Goal: Task Accomplishment & Management: Manage account settings

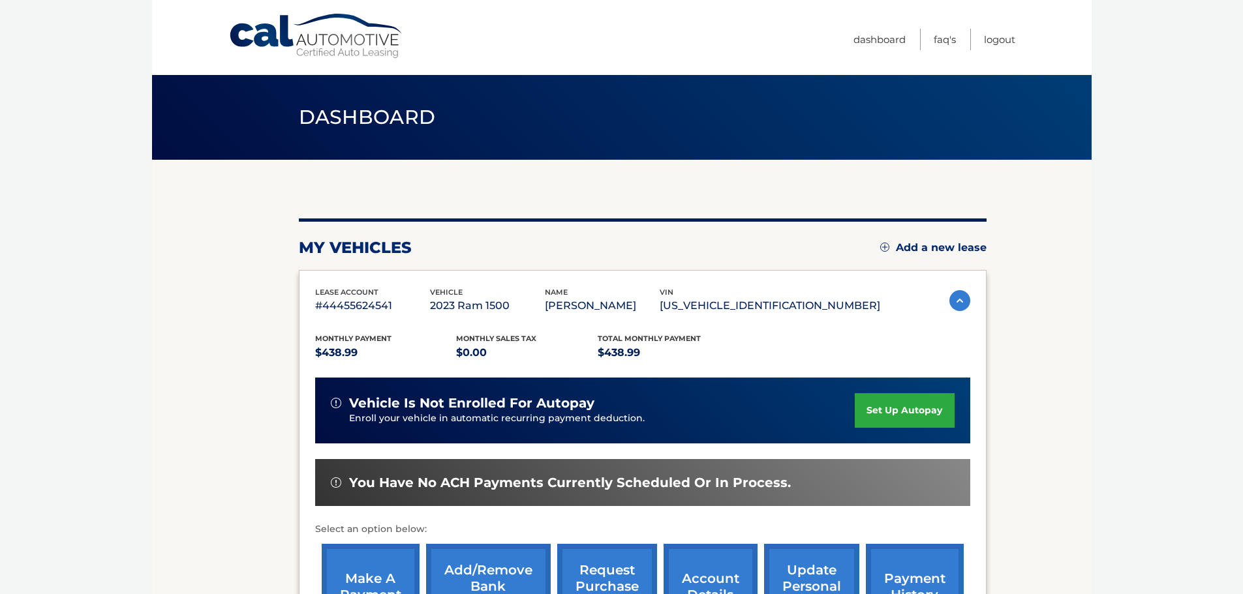
click at [961, 303] on img at bounding box center [959, 300] width 21 height 21
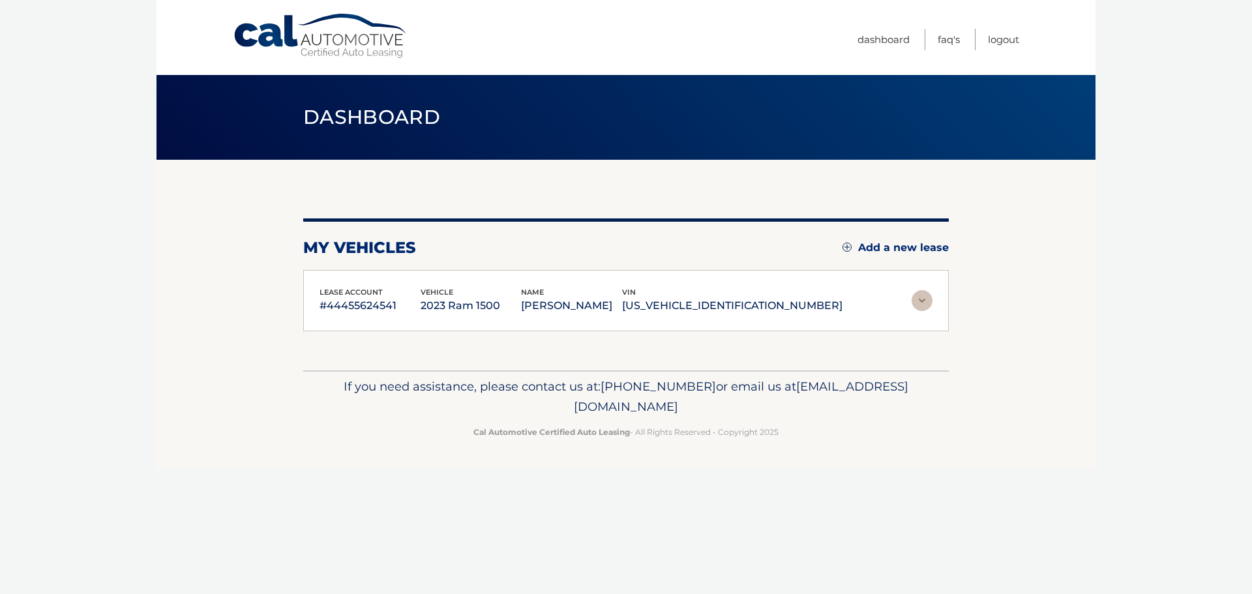
click at [923, 303] on img at bounding box center [922, 300] width 21 height 21
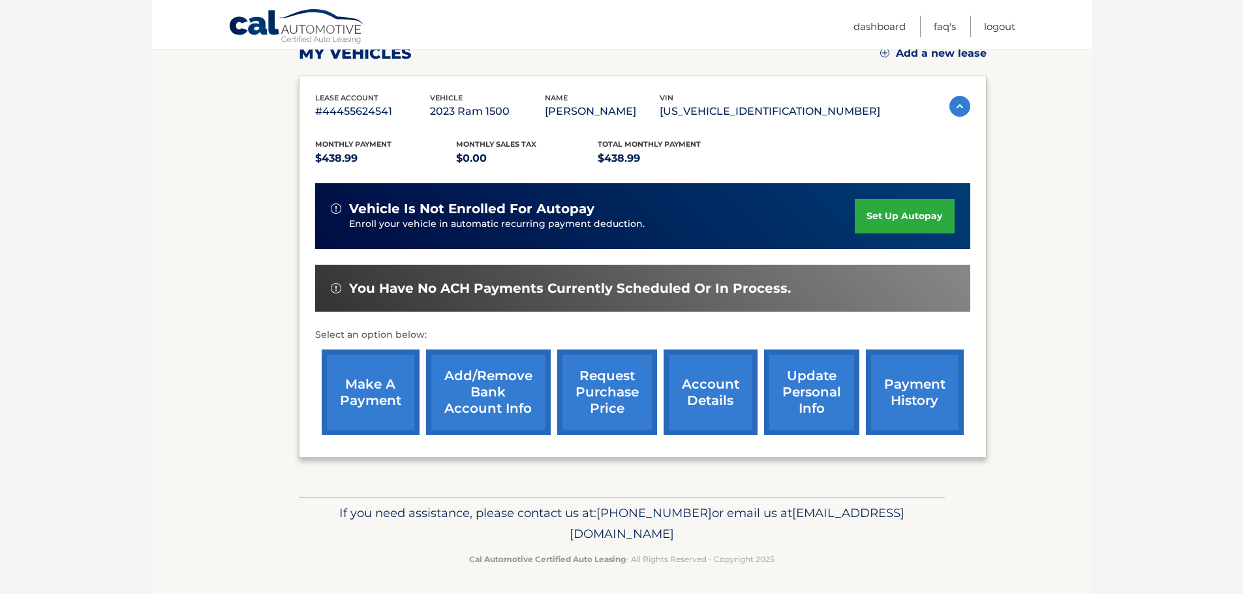
scroll to position [196, 0]
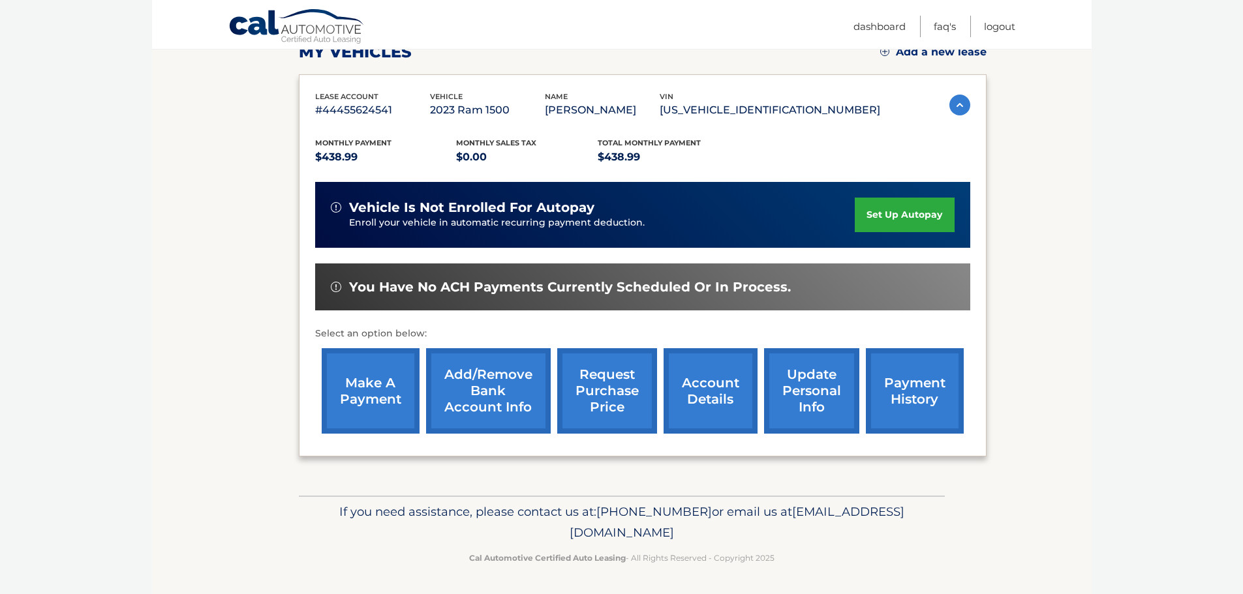
drag, startPoint x: 702, startPoint y: 399, endPoint x: 843, endPoint y: 379, distance: 142.2
click at [702, 399] on link "account details" at bounding box center [710, 390] width 94 height 85
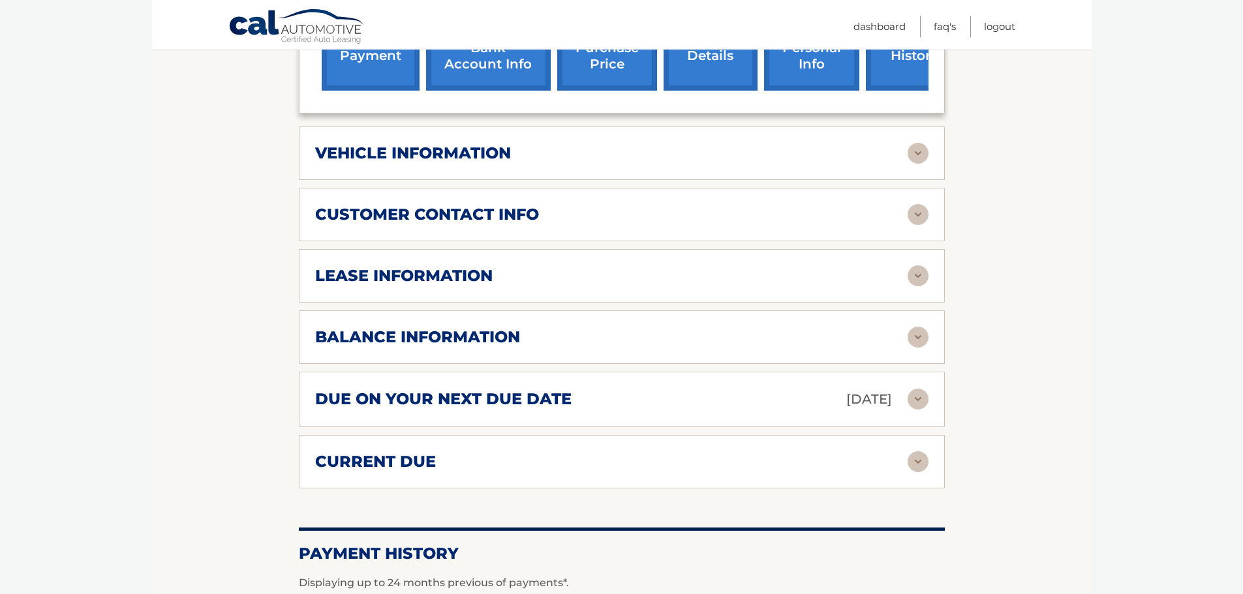
scroll to position [587, 0]
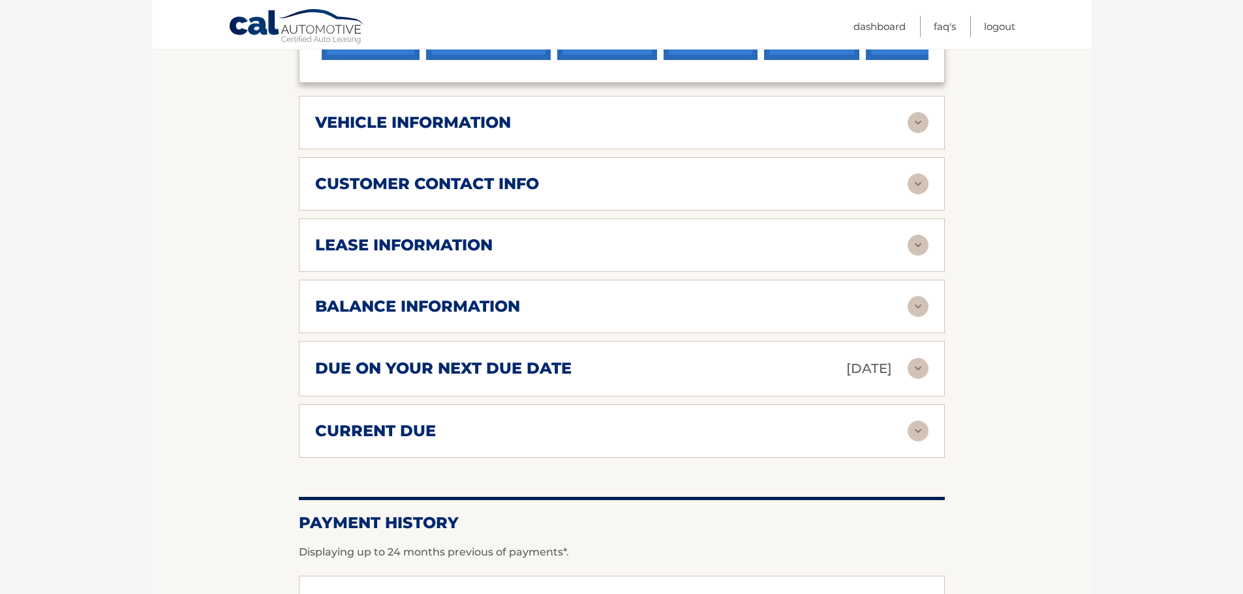
click at [920, 247] on img at bounding box center [917, 245] width 21 height 21
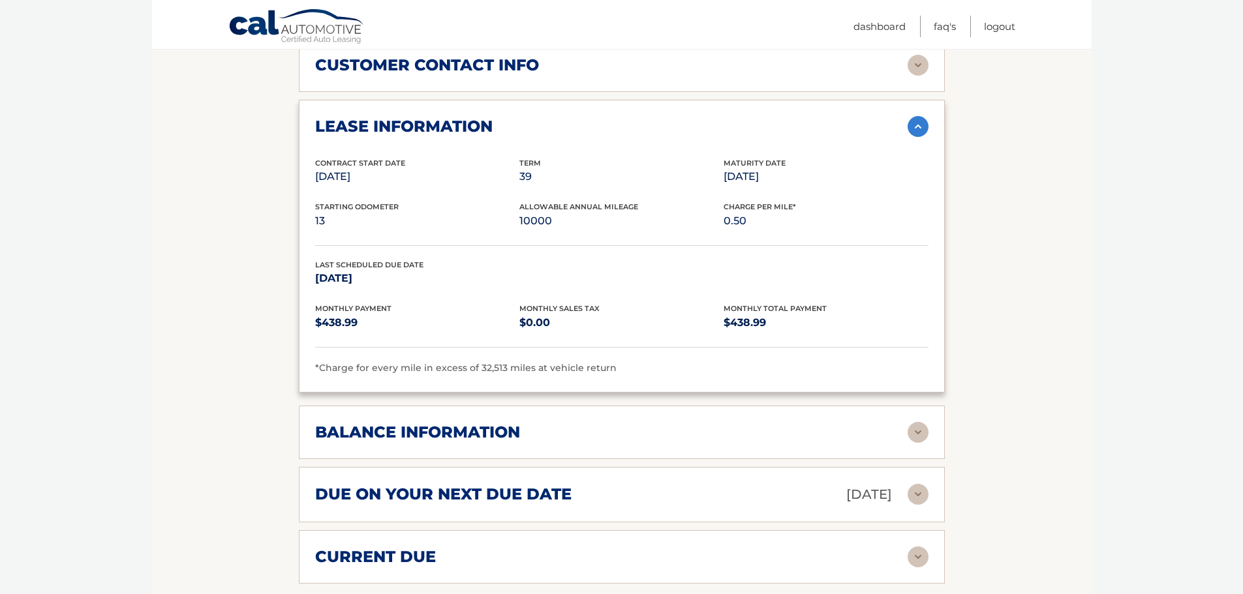
scroll to position [783, 0]
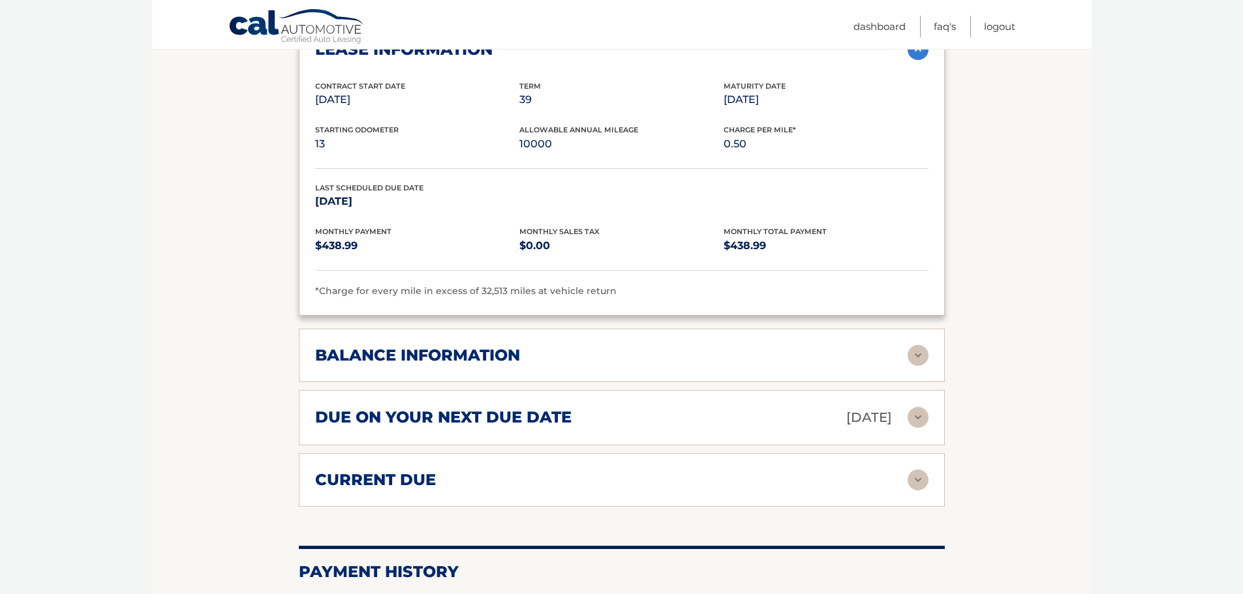
click at [922, 359] on img at bounding box center [917, 355] width 21 height 21
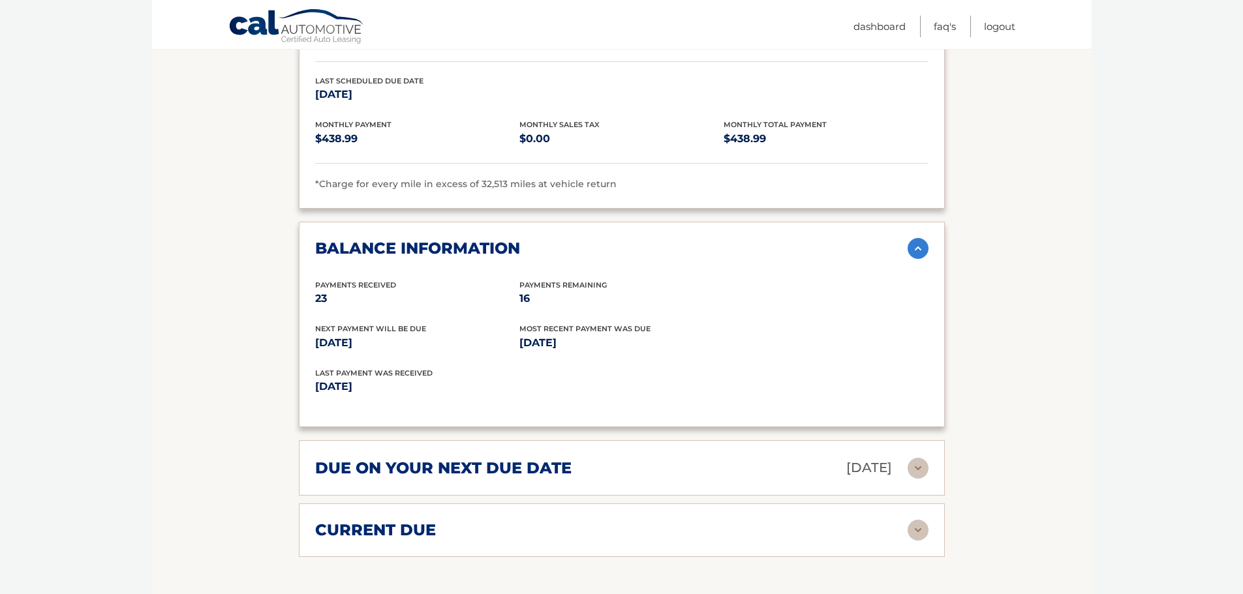
scroll to position [913, 0]
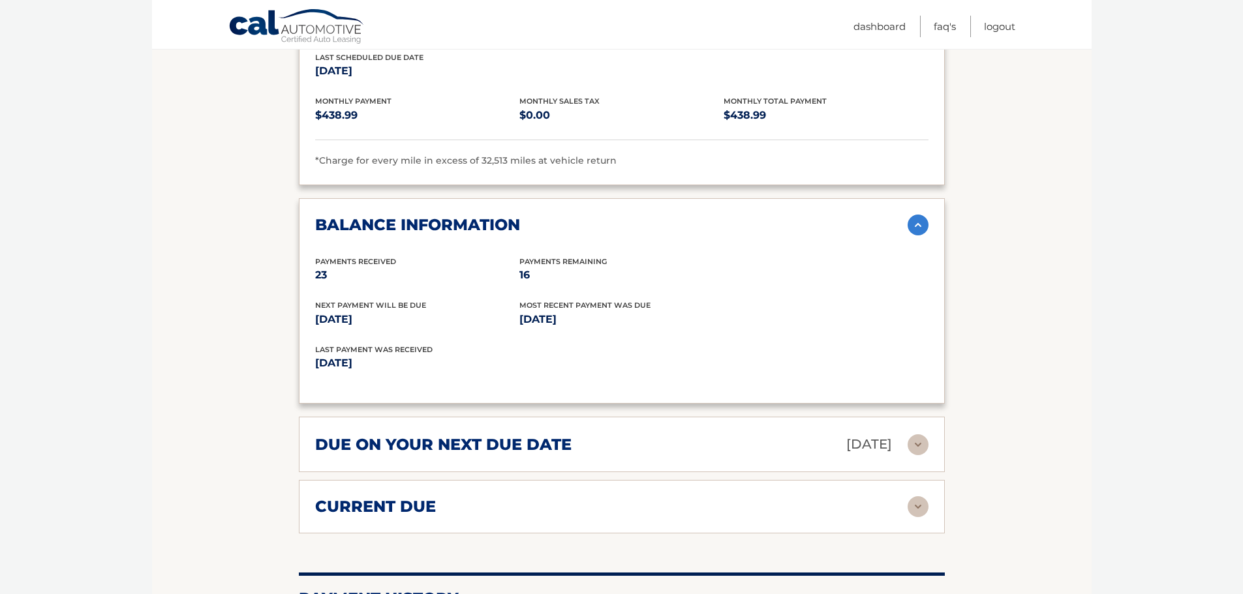
click at [921, 451] on img at bounding box center [917, 444] width 21 height 21
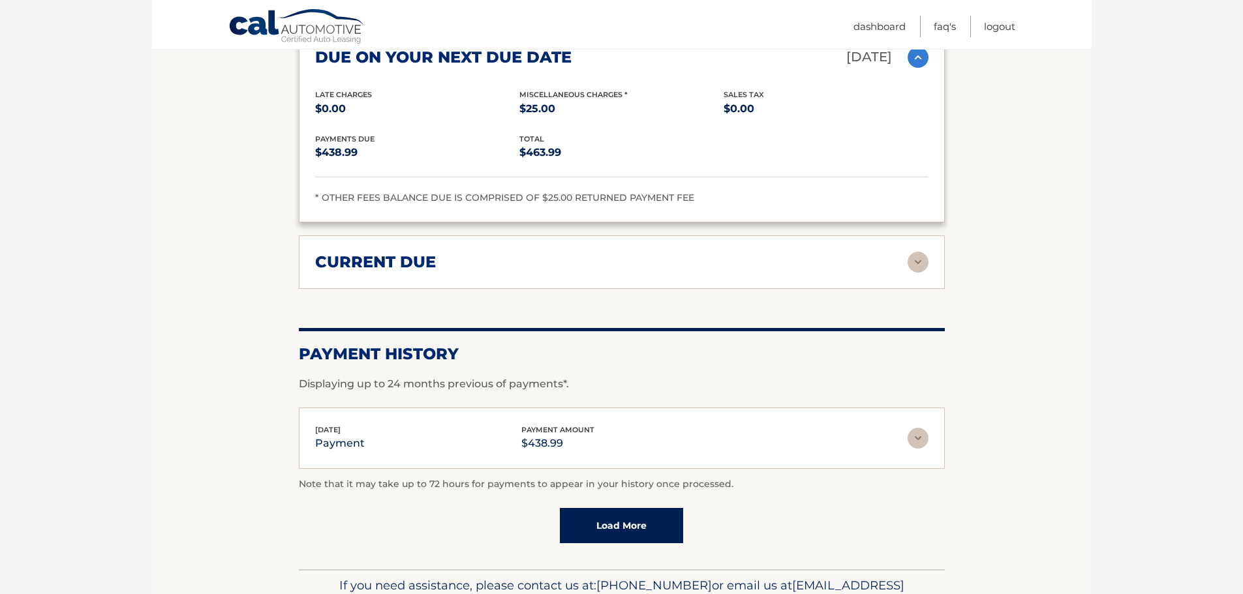
scroll to position [1304, 0]
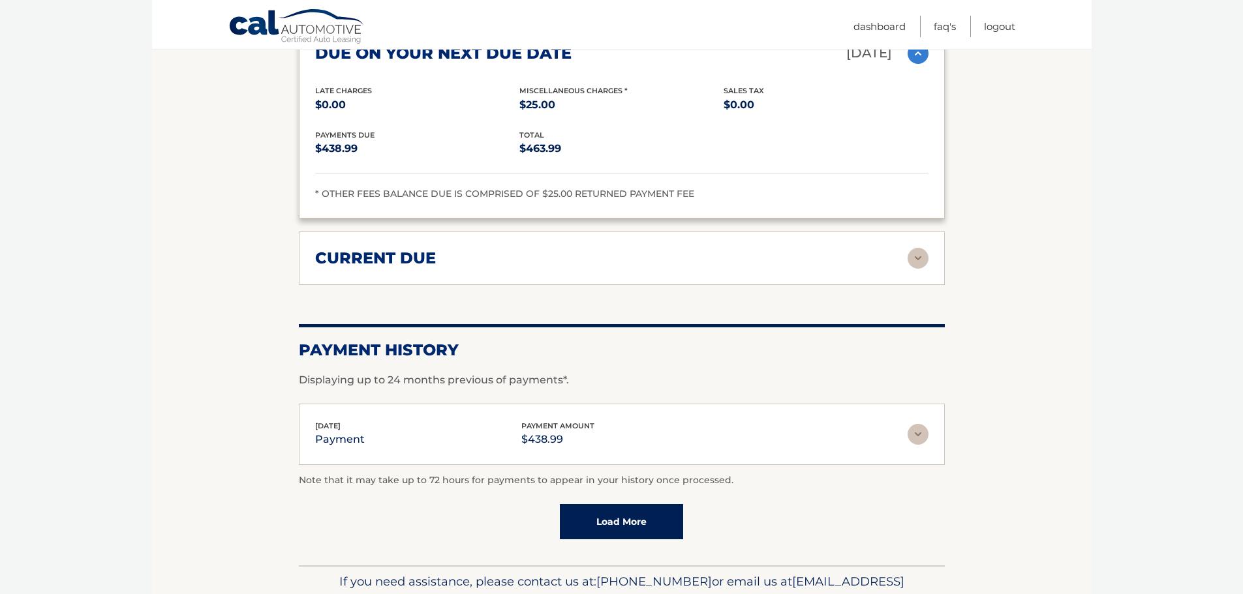
click at [919, 256] on img at bounding box center [917, 258] width 21 height 21
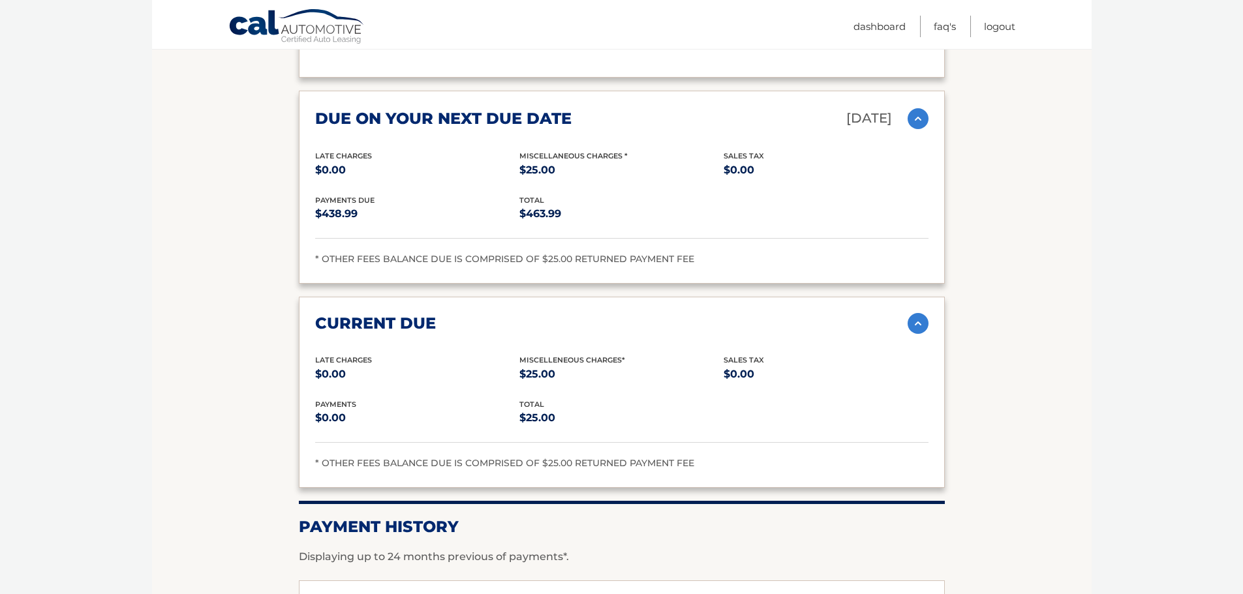
scroll to position [1486, 0]
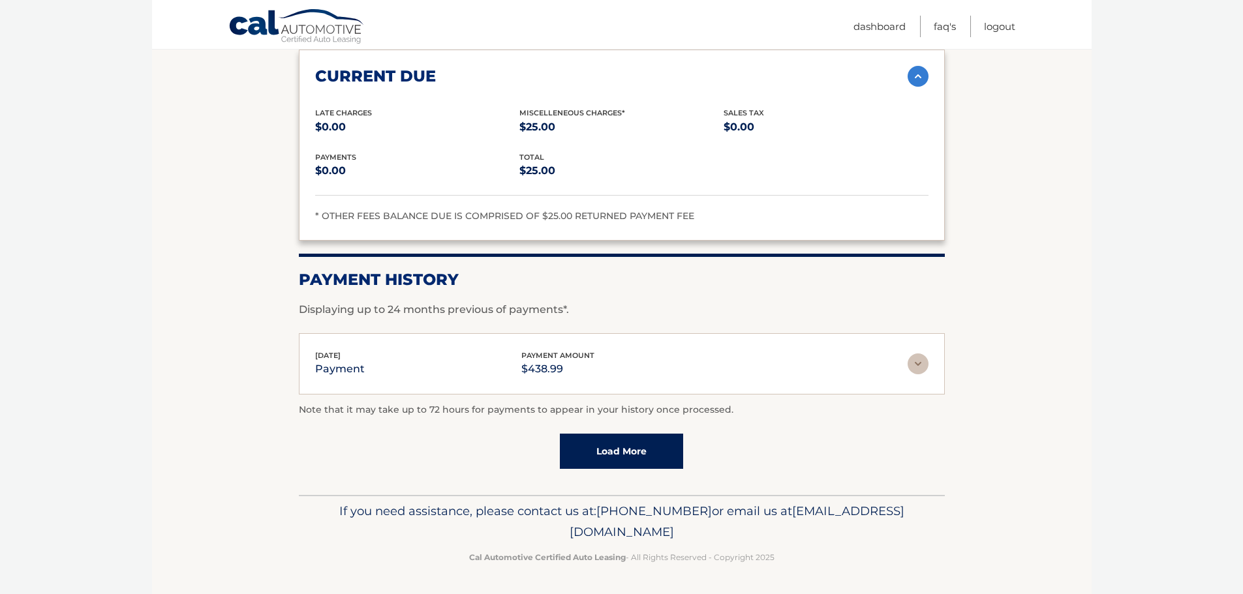
click at [633, 457] on link "Load More" at bounding box center [621, 451] width 123 height 35
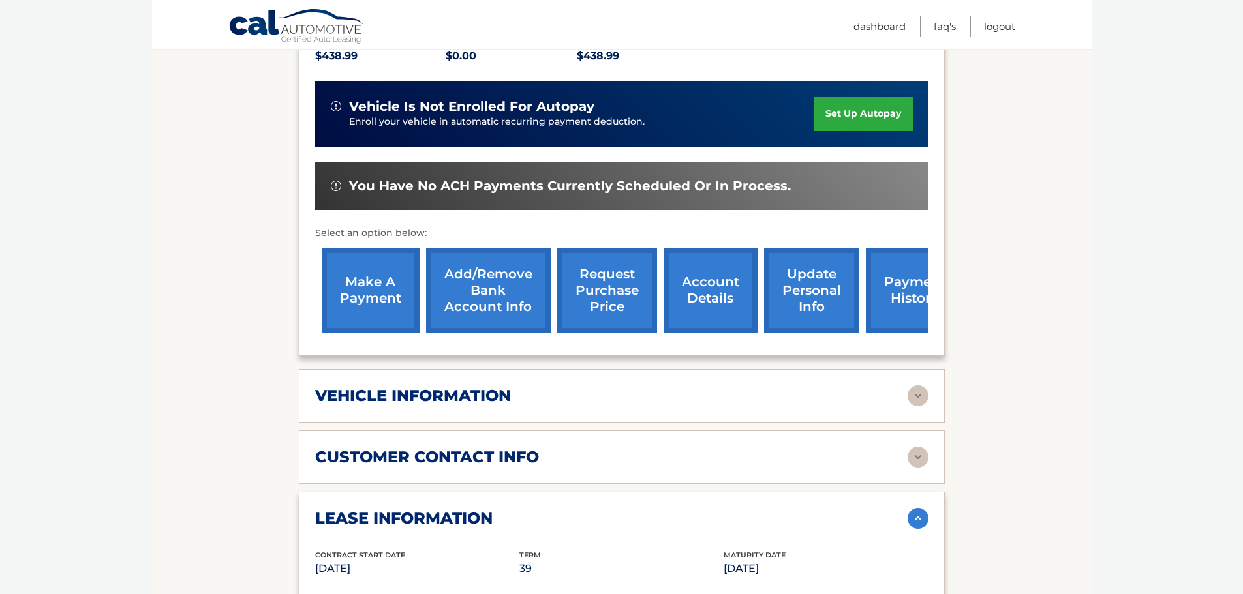
scroll to position [334, 0]
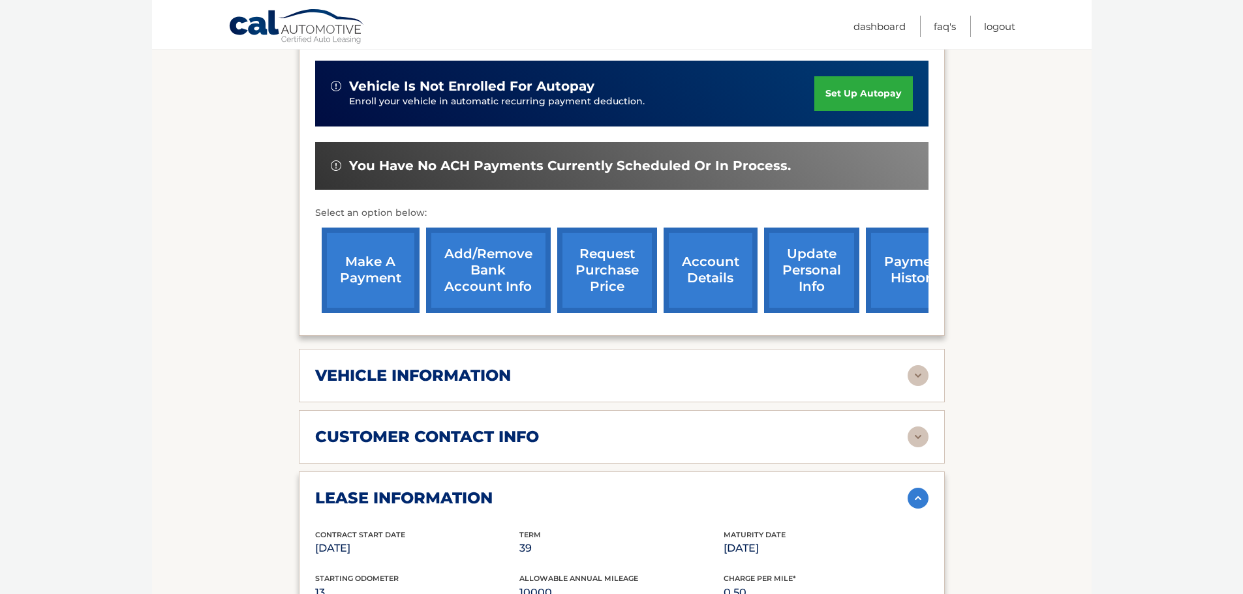
click at [375, 279] on link "make a payment" at bounding box center [371, 270] width 98 height 85
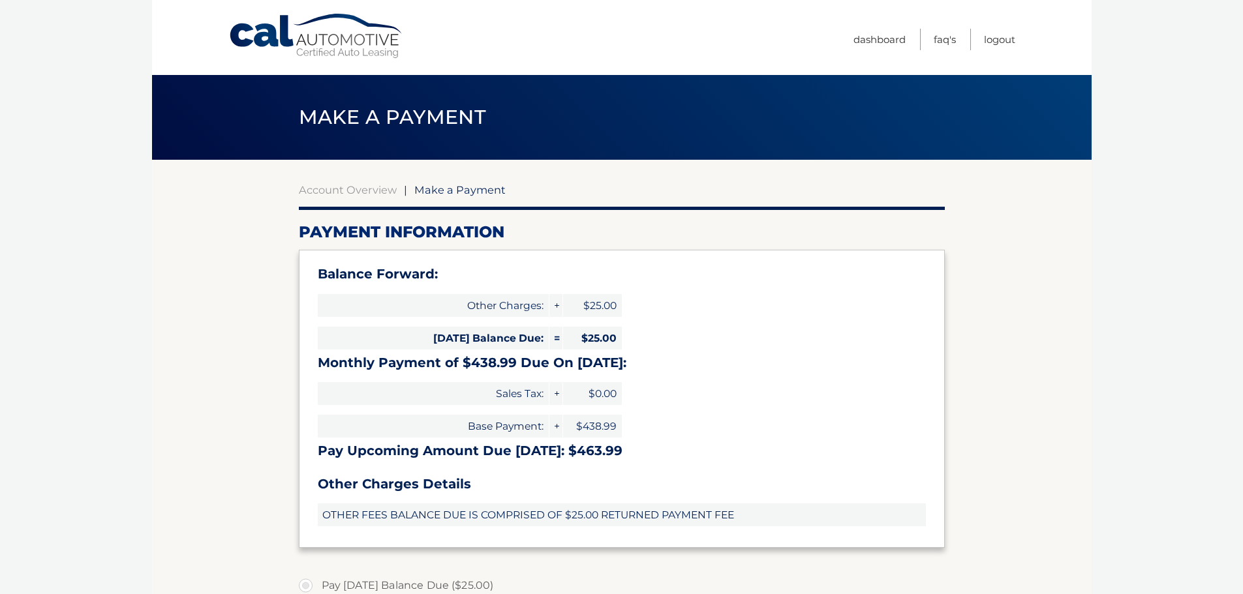
select select "OTg5MWNhY2QtYTkwYi00YzhiLTgyYTEtMmFjOTJkYjJiNmFk"
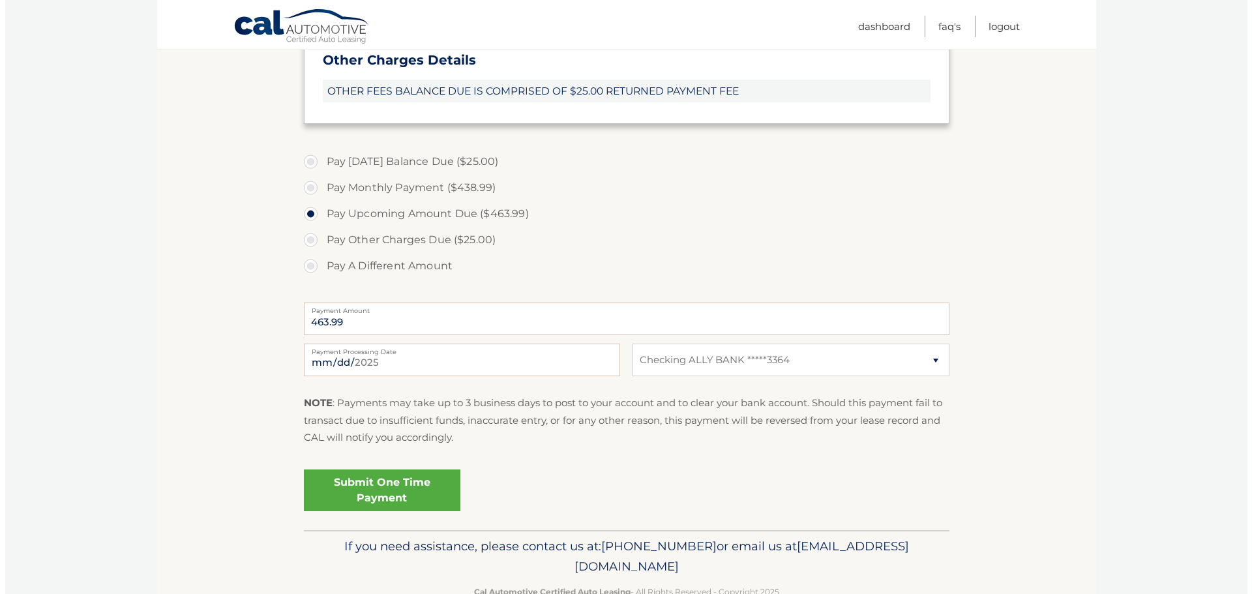
scroll to position [457, 0]
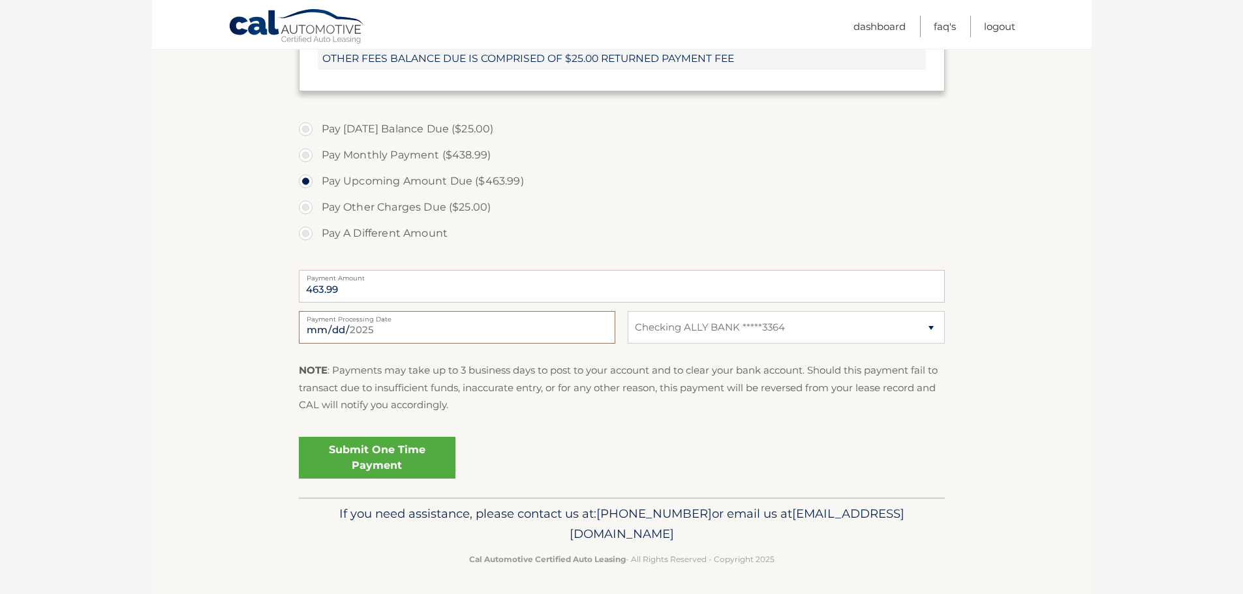
drag, startPoint x: 526, startPoint y: 324, endPoint x: 511, endPoint y: 324, distance: 14.3
click at [524, 324] on input "2025-08-15" at bounding box center [457, 327] width 316 height 33
click at [631, 398] on p "NOTE : Payments may take up to 3 business days to post to your account and to c…" at bounding box center [622, 388] width 646 height 52
click at [402, 455] on link "Submit One Time Payment" at bounding box center [377, 458] width 157 height 42
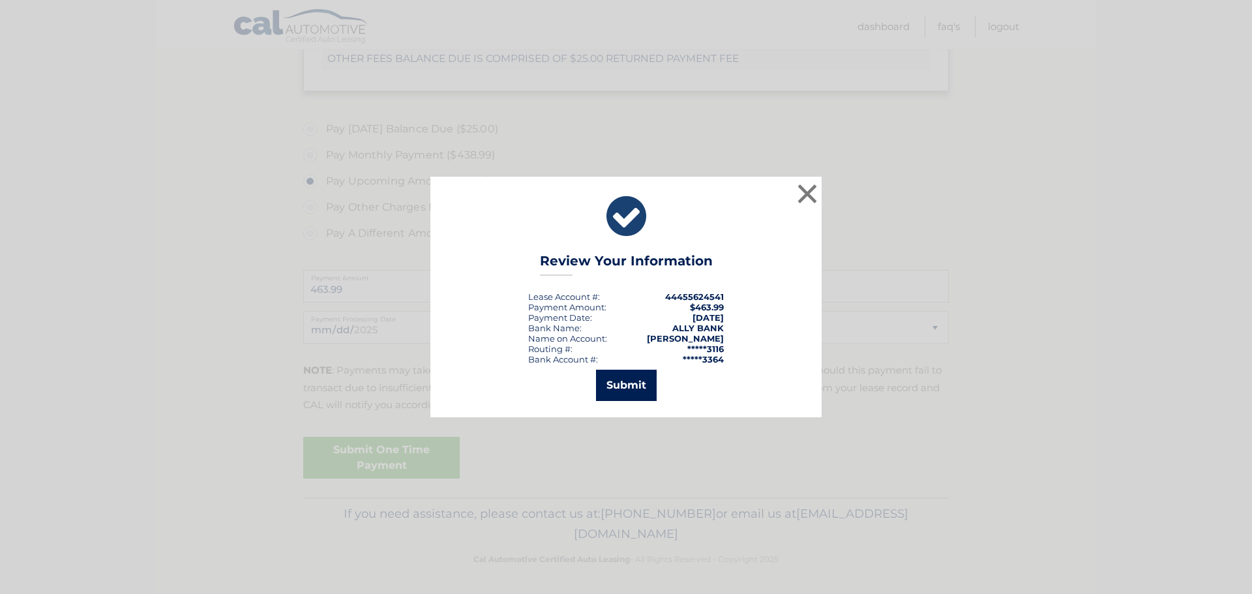
click at [620, 383] on button "Submit" at bounding box center [626, 385] width 61 height 31
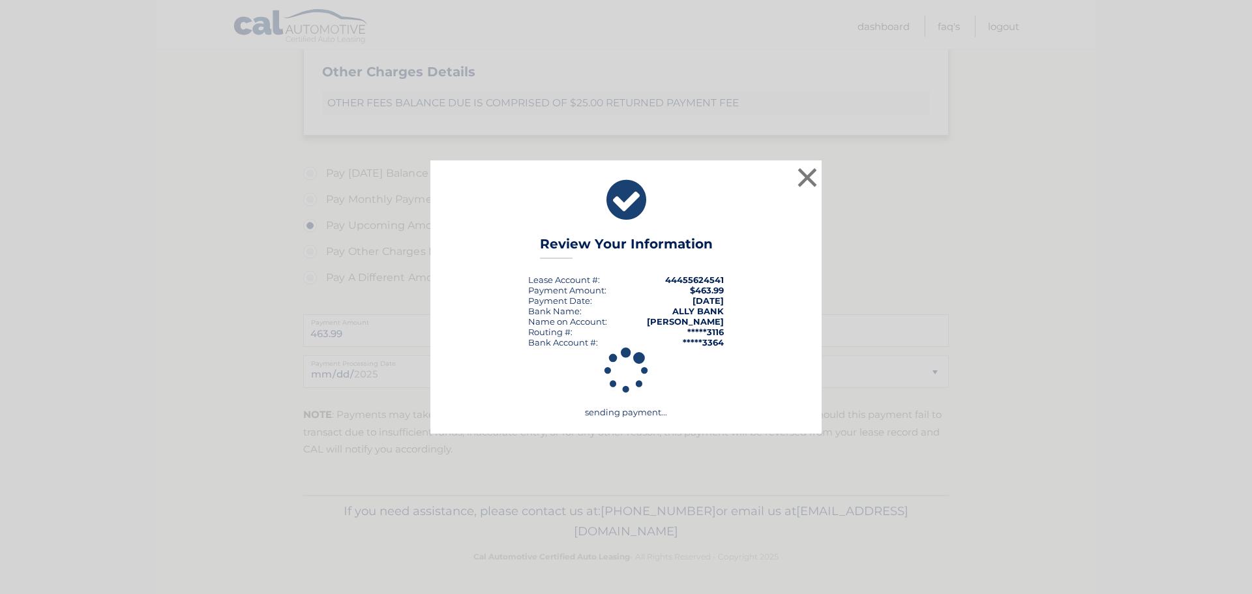
scroll to position [412, 0]
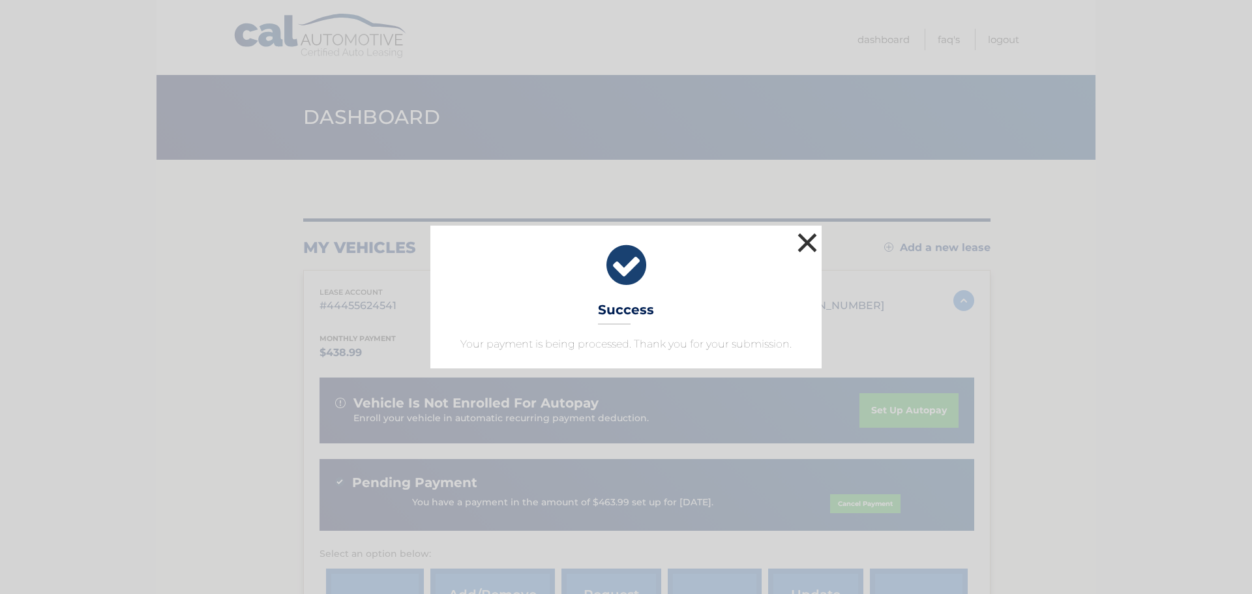
click at [814, 240] on button "×" at bounding box center [807, 243] width 26 height 26
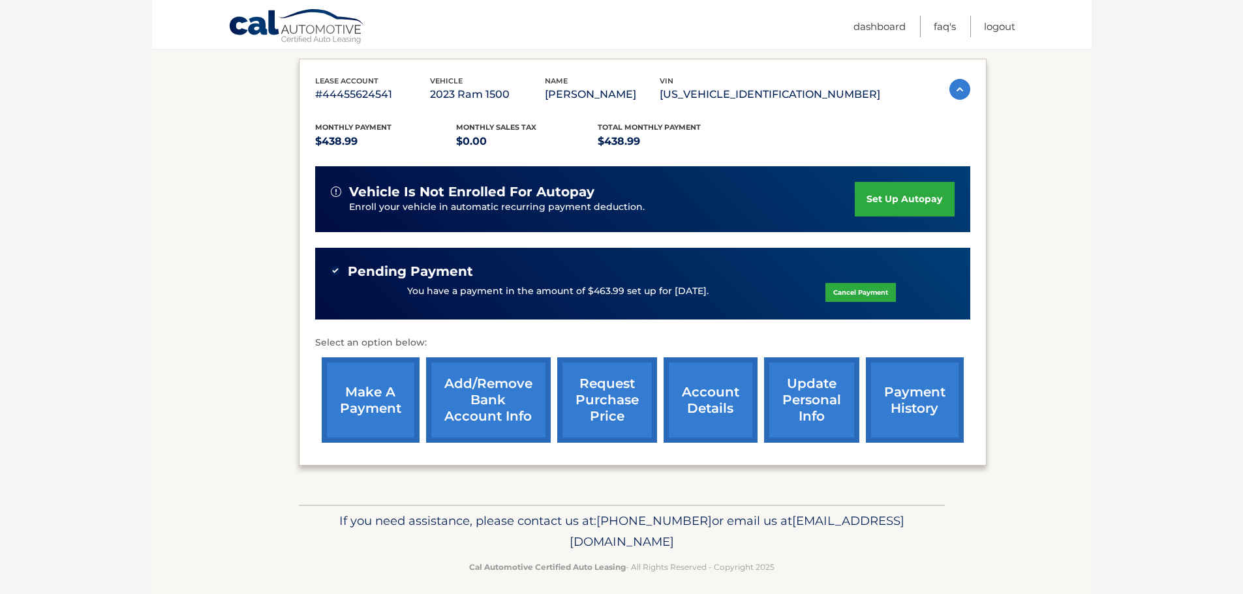
scroll to position [221, 0]
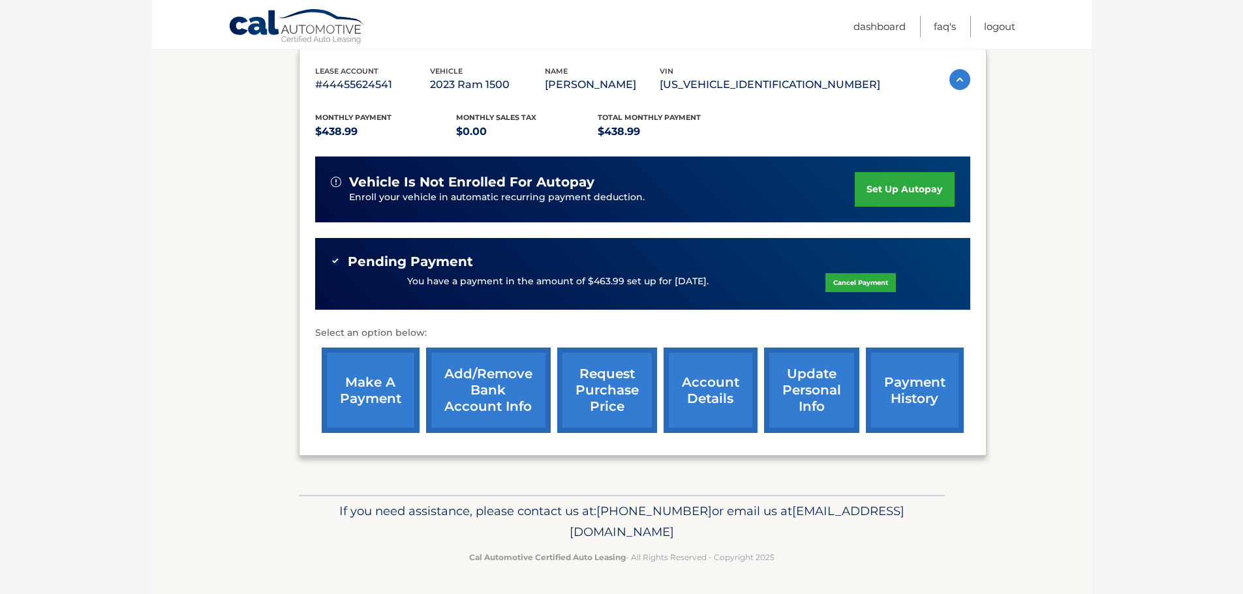
click at [721, 397] on link "account details" at bounding box center [710, 390] width 94 height 85
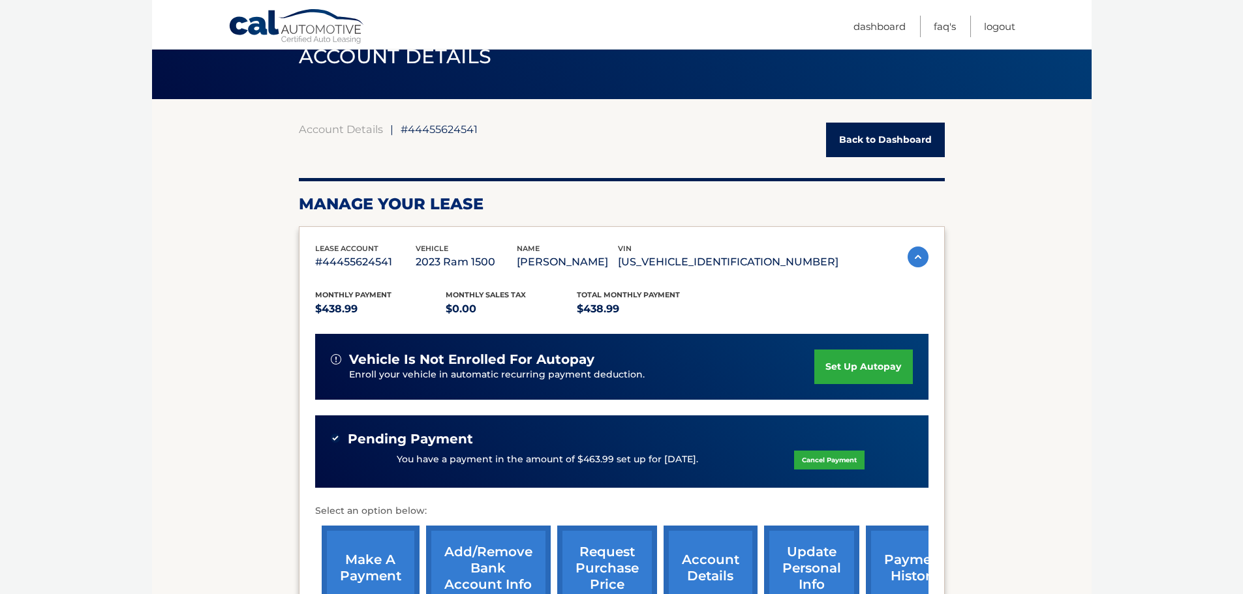
scroll to position [196, 0]
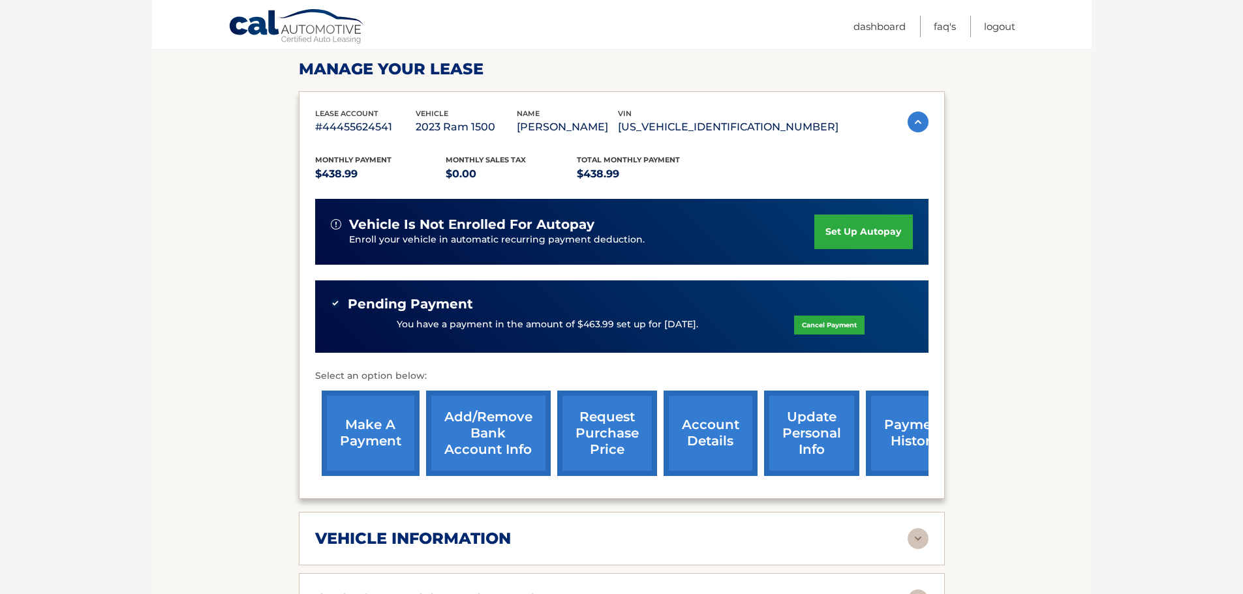
click at [823, 439] on link "update personal info" at bounding box center [811, 433] width 95 height 85
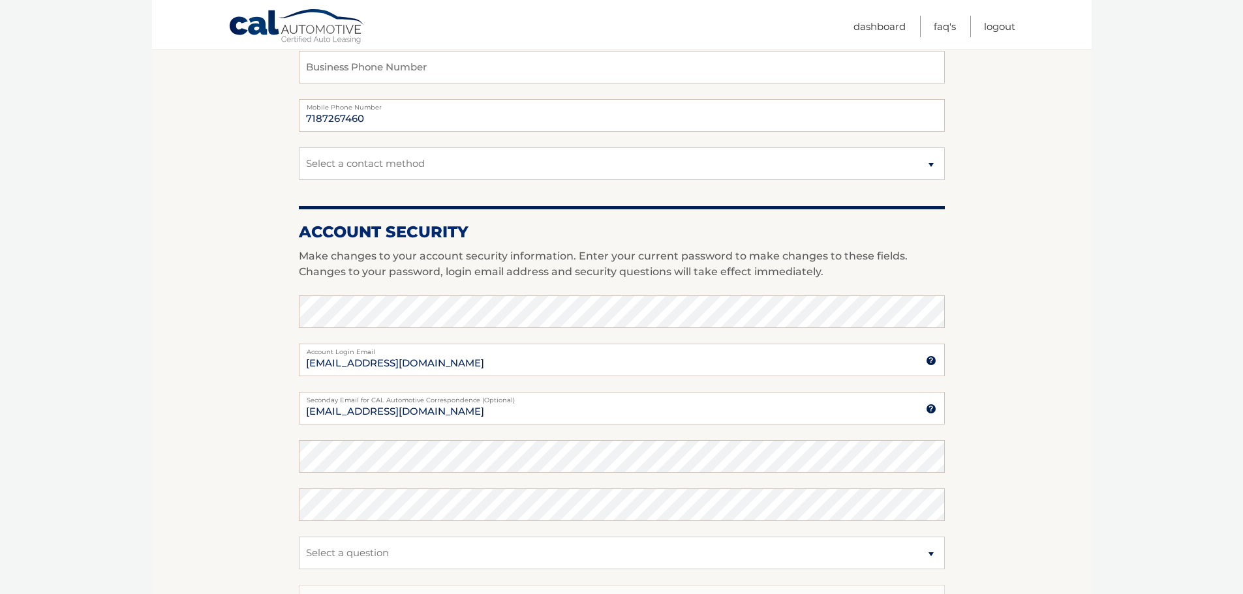
scroll to position [457, 0]
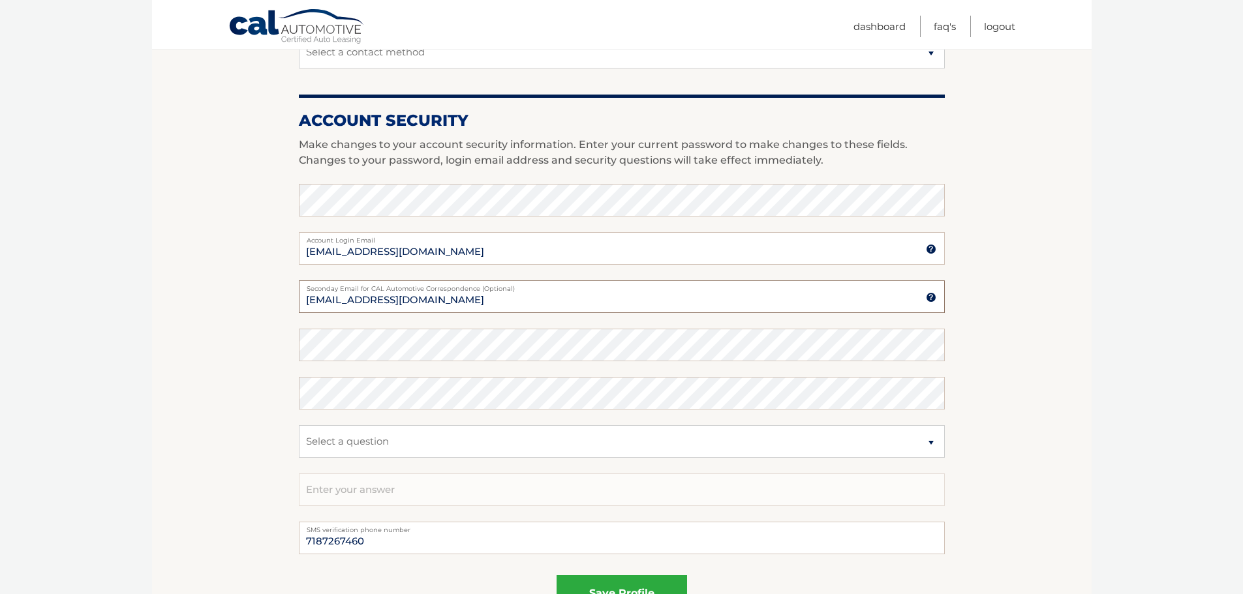
drag, startPoint x: 432, startPoint y: 300, endPoint x: 80, endPoint y: 289, distance: 352.4
click at [354, 297] on input "[PERSON_NAME]" at bounding box center [622, 296] width 646 height 33
type input "[EMAIL_ADDRESS][DOMAIN_NAME]"
click at [622, 579] on button "save profile" at bounding box center [621, 593] width 130 height 36
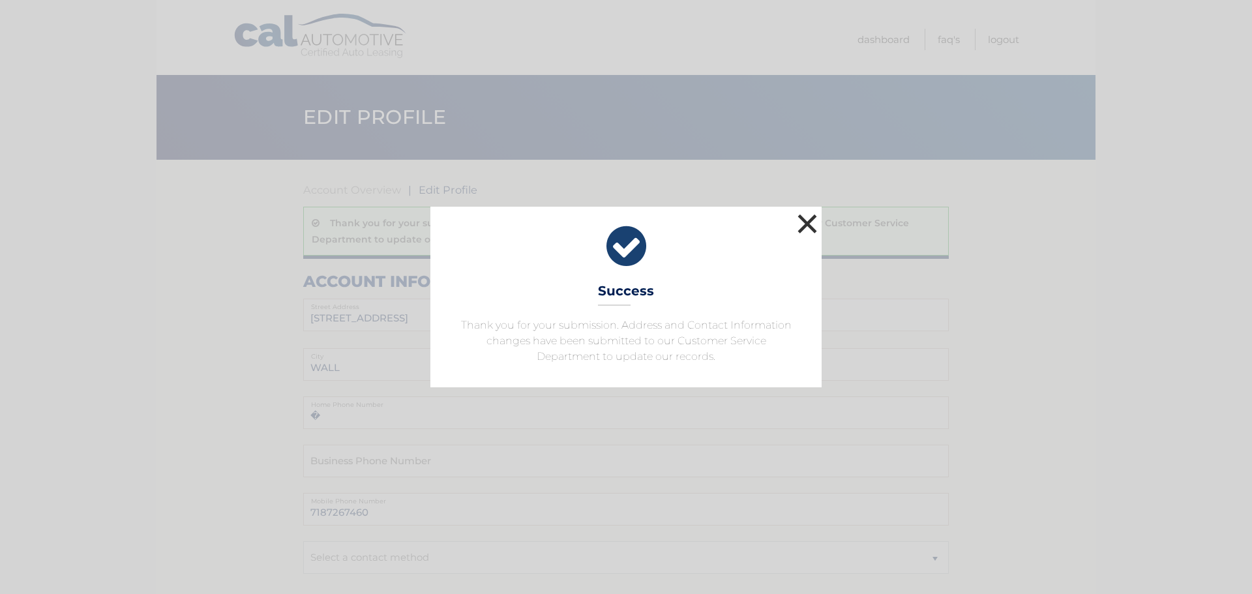
click at [811, 218] on button "×" at bounding box center [807, 224] width 26 height 26
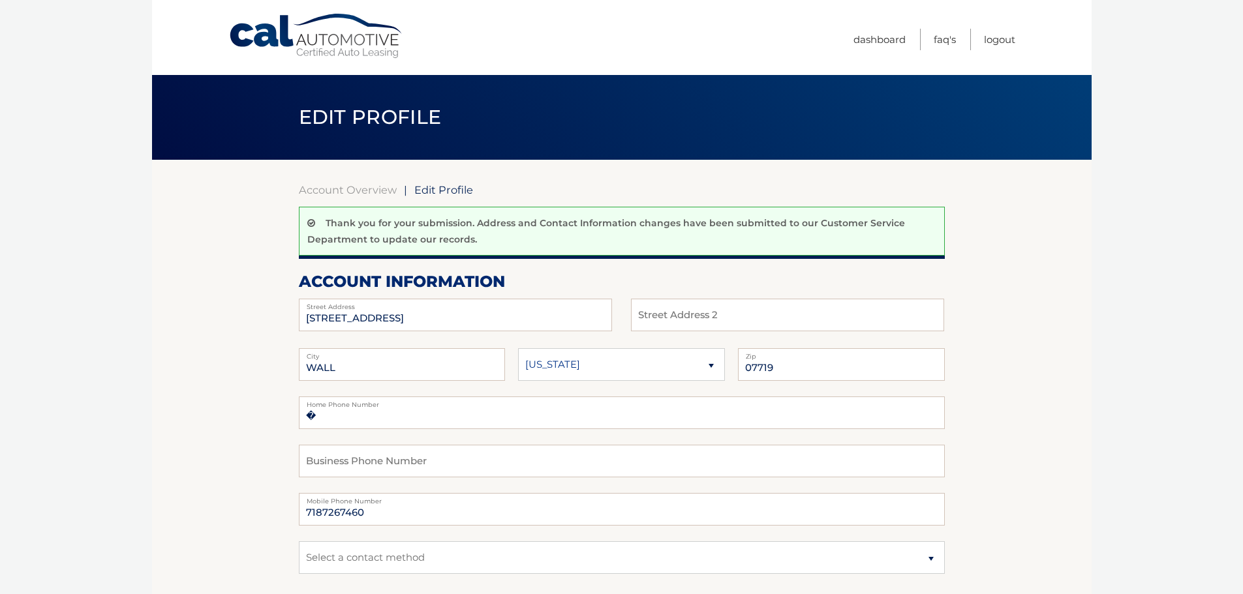
click at [295, 32] on link "Cal Automotive" at bounding box center [316, 36] width 176 height 46
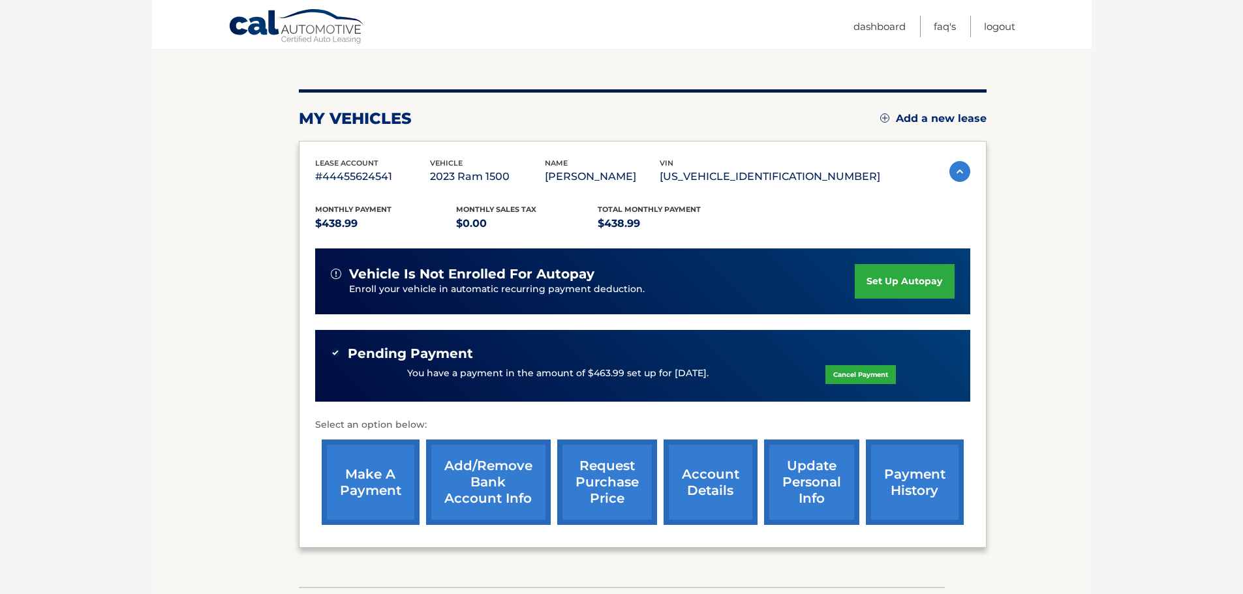
scroll to position [130, 0]
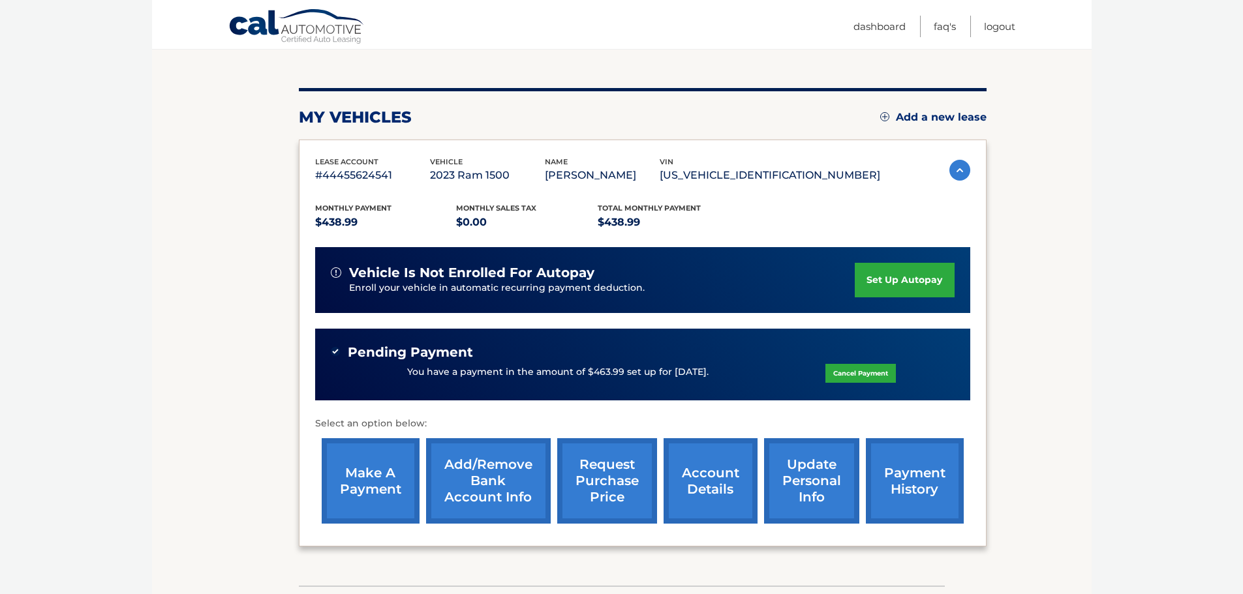
click at [738, 498] on link "account details" at bounding box center [710, 480] width 94 height 85
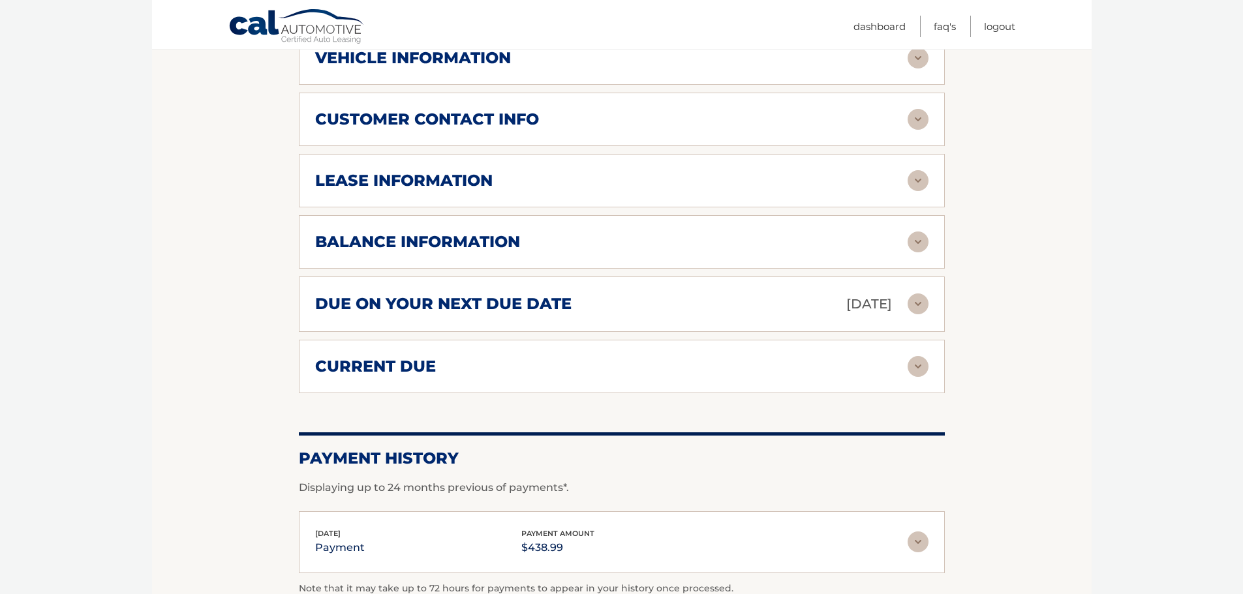
scroll to position [717, 0]
